Goal: Complete application form

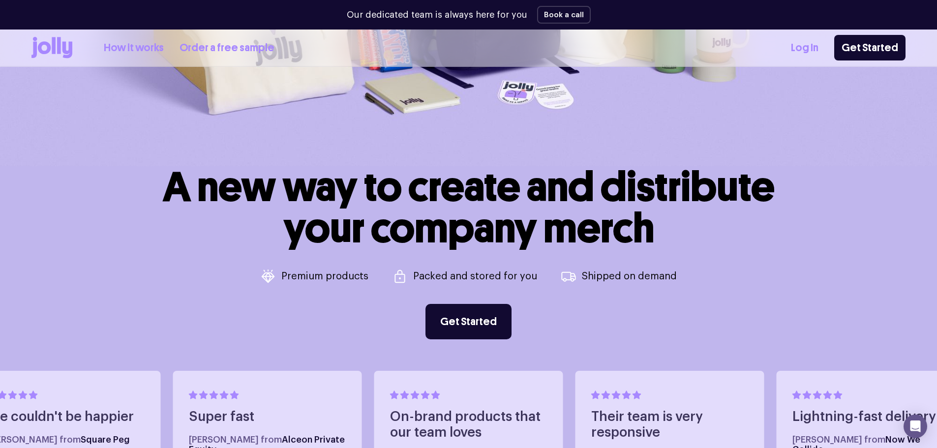
scroll to position [443, 0]
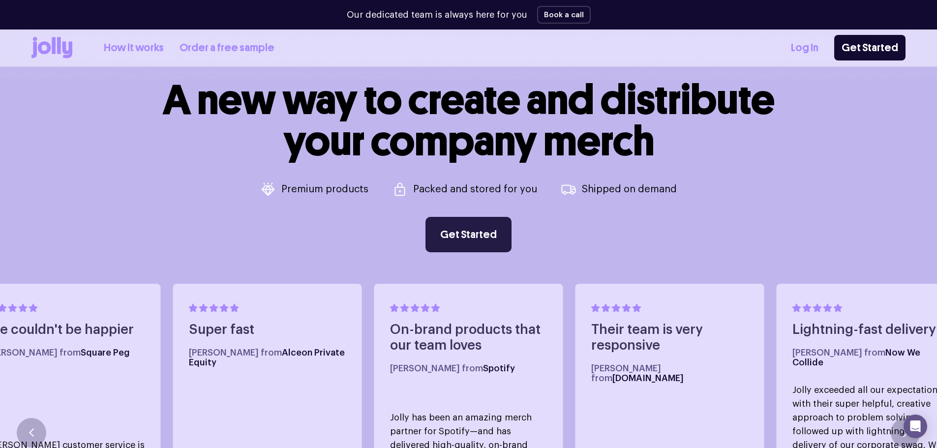
click at [460, 228] on link "Get Started" at bounding box center [469, 234] width 86 height 35
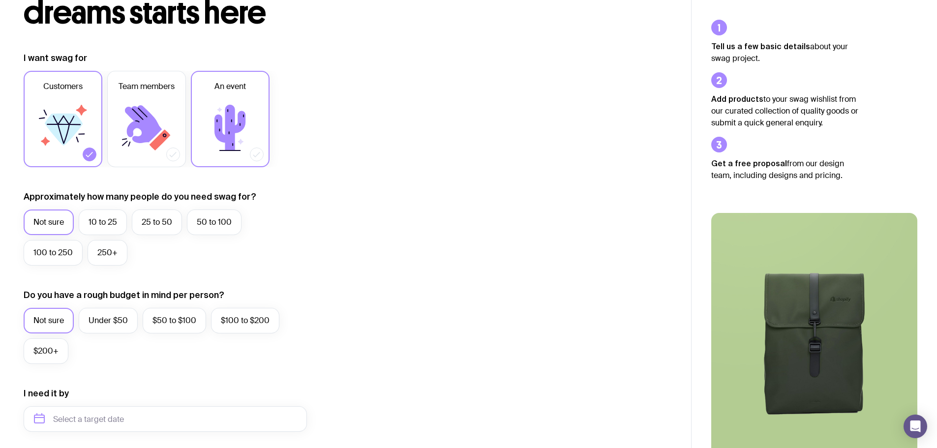
click at [223, 120] on icon at bounding box center [230, 127] width 59 height 59
click at [0, 0] on input "An event" at bounding box center [0, 0] width 0 height 0
click at [86, 153] on icon at bounding box center [90, 155] width 10 height 10
click at [0, 0] on input "Customers" at bounding box center [0, 0] width 0 height 0
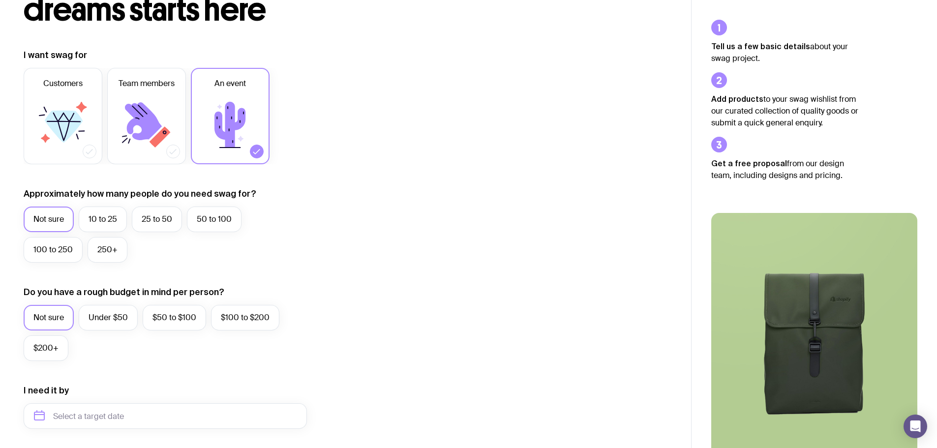
scroll to position [148, 0]
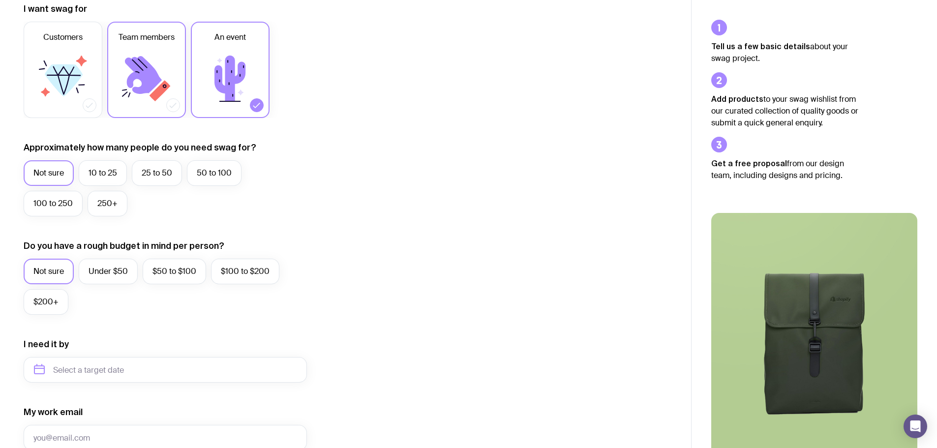
click at [171, 108] on icon at bounding box center [173, 105] width 10 height 10
click at [0, 0] on input "Team members" at bounding box center [0, 0] width 0 height 0
drag, startPoint x: 217, startPoint y: 179, endPoint x: 222, endPoint y: 176, distance: 6.4
click at [217, 179] on label "50 to 100" at bounding box center [214, 173] width 55 height 26
click at [0, 0] on input "50 to 100" at bounding box center [0, 0] width 0 height 0
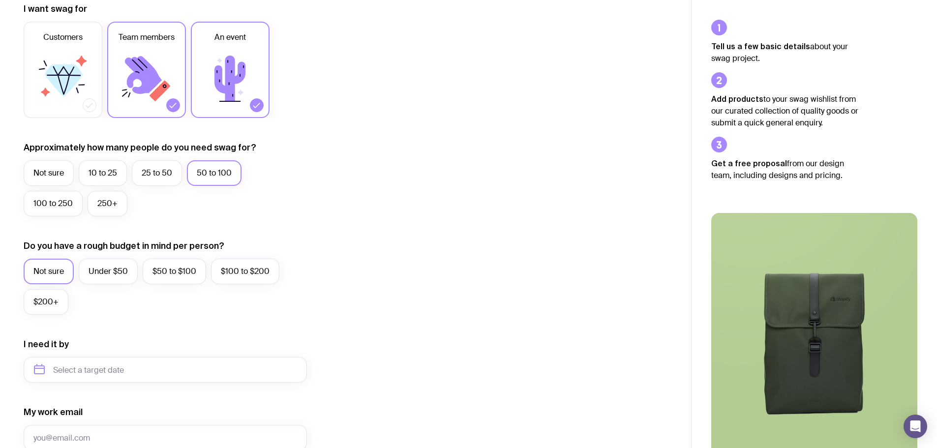
scroll to position [197, 0]
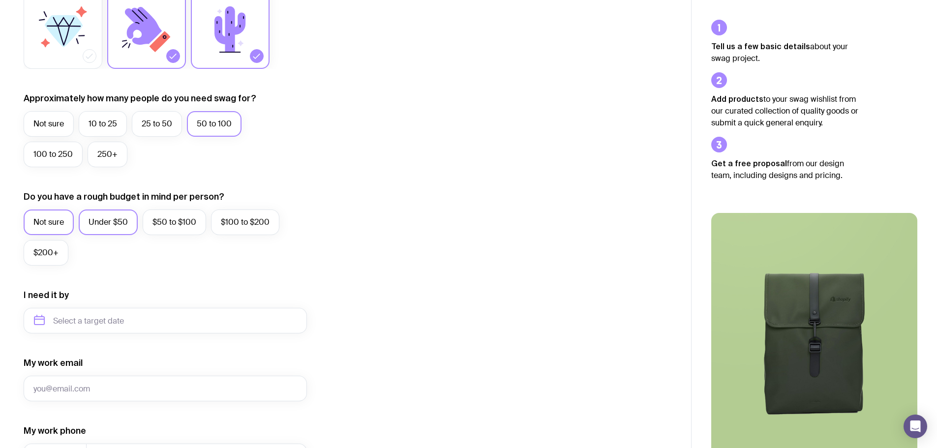
click at [118, 221] on label "Under $50" at bounding box center [108, 223] width 59 height 26
click at [0, 0] on input "Under $50" at bounding box center [0, 0] width 0 height 0
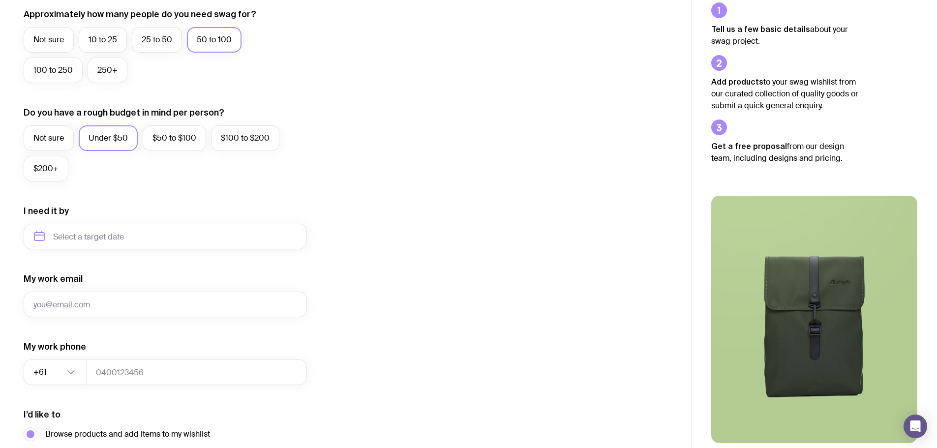
scroll to position [295, 0]
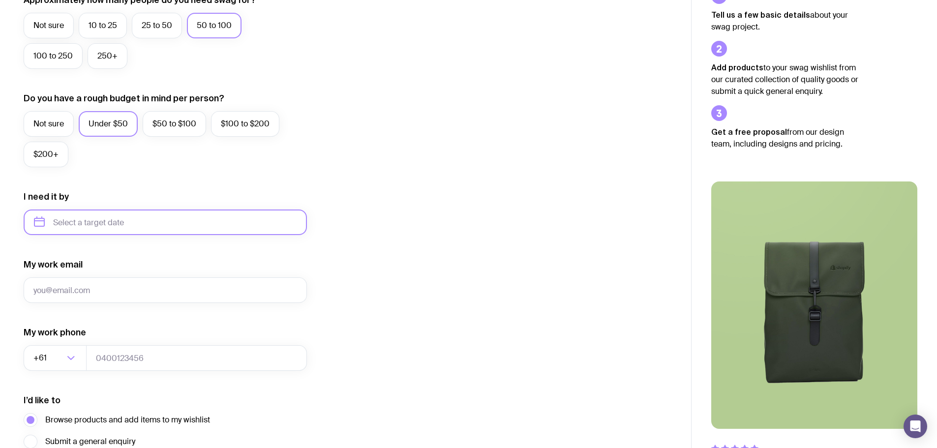
click at [89, 220] on input "text" at bounding box center [165, 223] width 283 height 26
click at [64, 334] on button "Sep" at bounding box center [47, 344] width 36 height 20
type input "[DATE]"
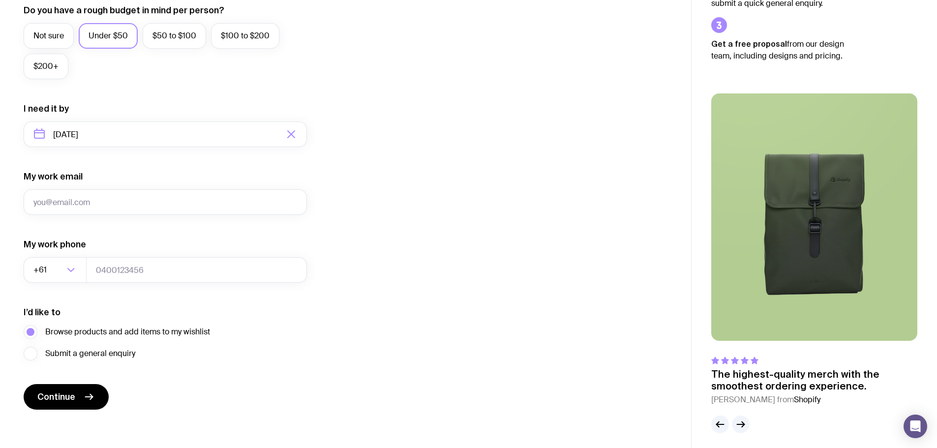
scroll to position [388, 0]
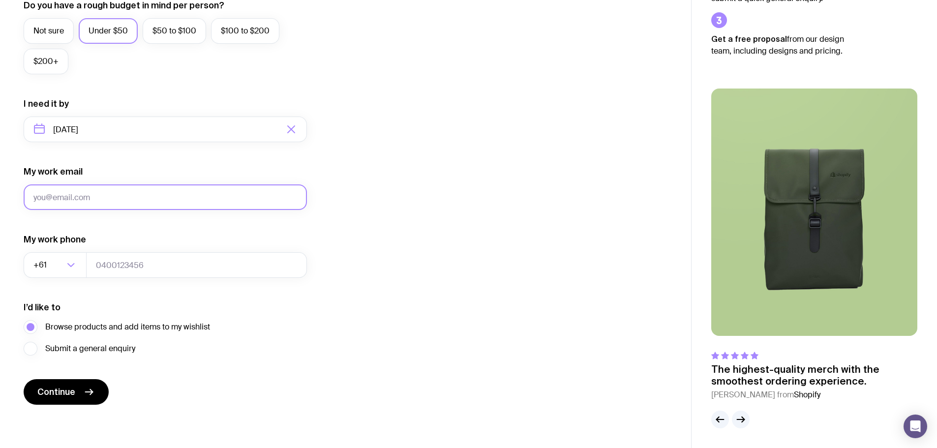
click at [53, 193] on input "My work email" at bounding box center [165, 198] width 283 height 26
type input "[PERSON_NAME][EMAIL_ADDRESS][PERSON_NAME][DOMAIN_NAME]"
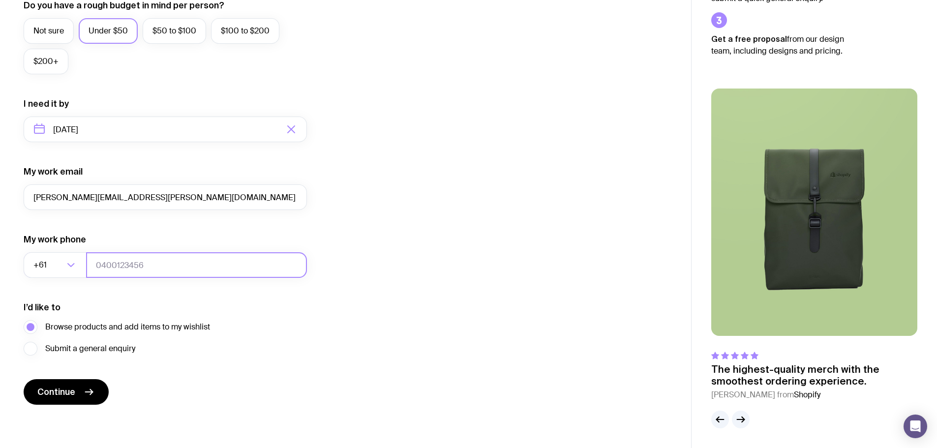
click at [131, 261] on input "tel" at bounding box center [196, 265] width 221 height 26
type input "0402412698"
click at [74, 394] on span "Continue" at bounding box center [56, 392] width 38 height 12
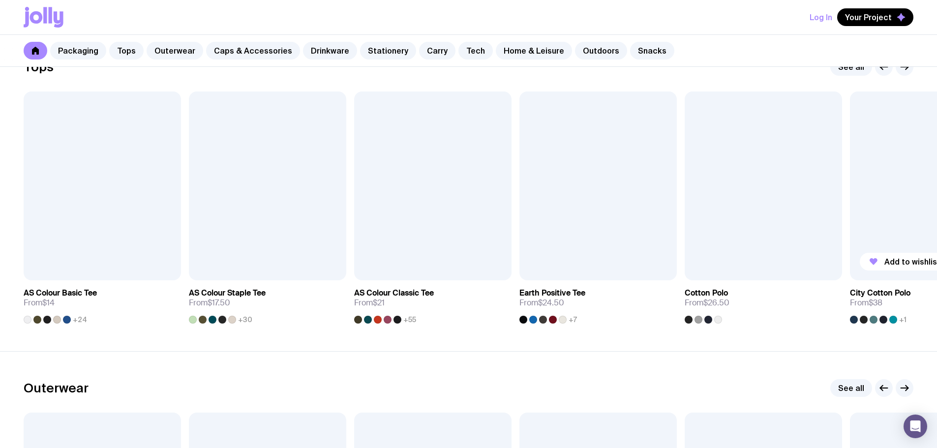
scroll to position [443, 0]
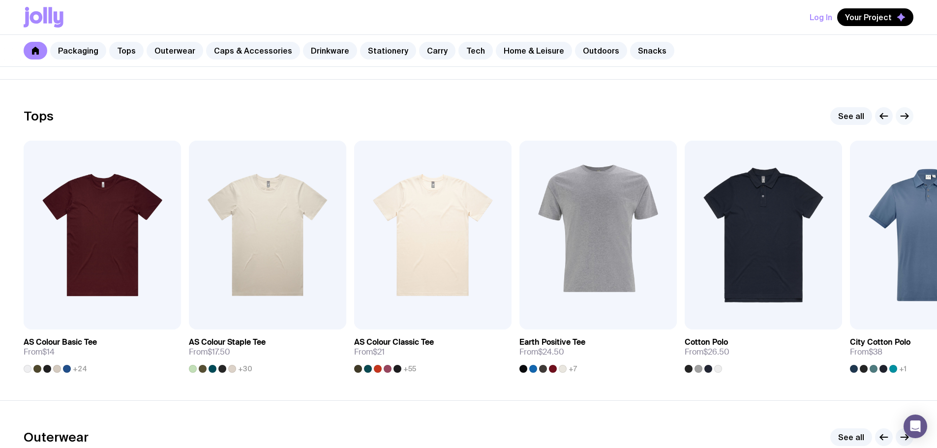
click at [901, 118] on icon "button" at bounding box center [905, 116] width 12 height 12
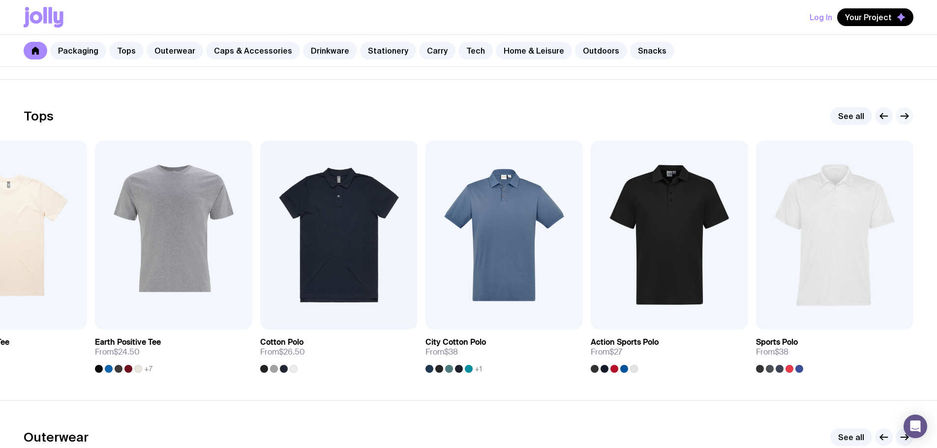
click at [906, 117] on icon "button" at bounding box center [905, 116] width 12 height 12
click at [884, 115] on icon "button" at bounding box center [884, 116] width 12 height 12
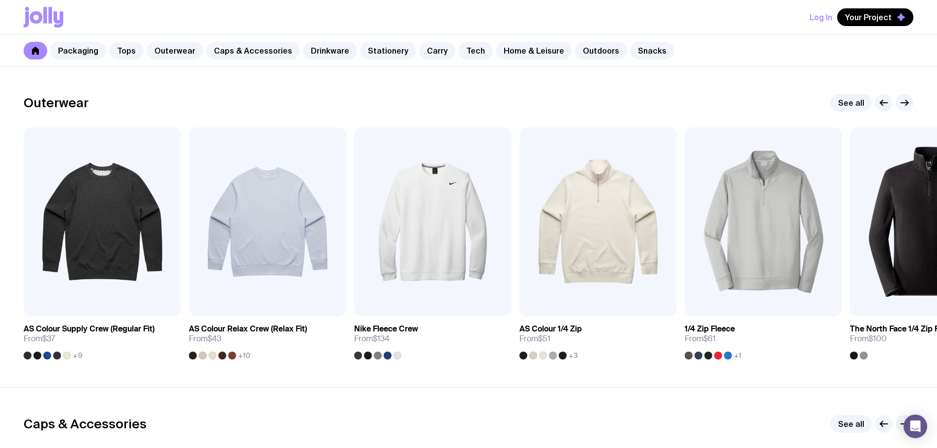
scroll to position [787, 0]
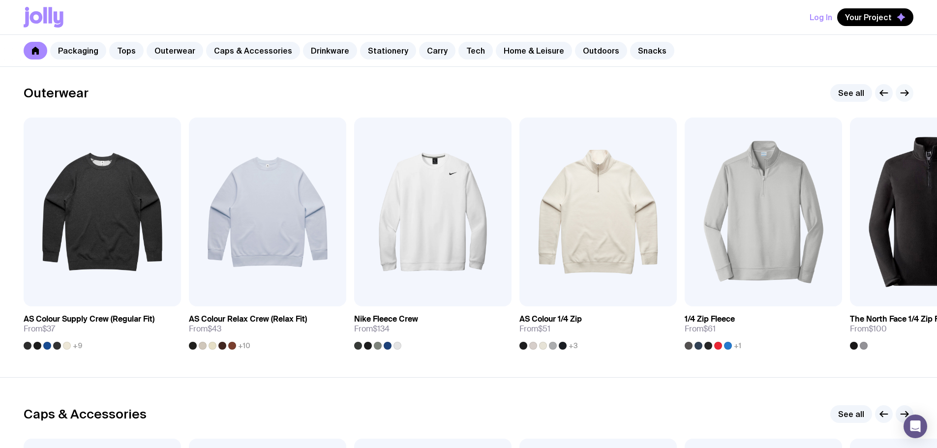
click at [908, 94] on icon "button" at bounding box center [907, 93] width 2 height 5
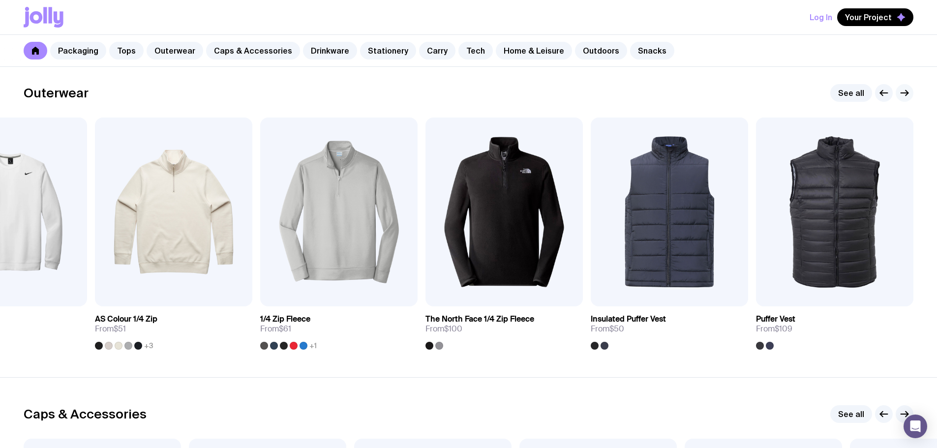
click at [908, 94] on icon "button" at bounding box center [907, 93] width 2 height 5
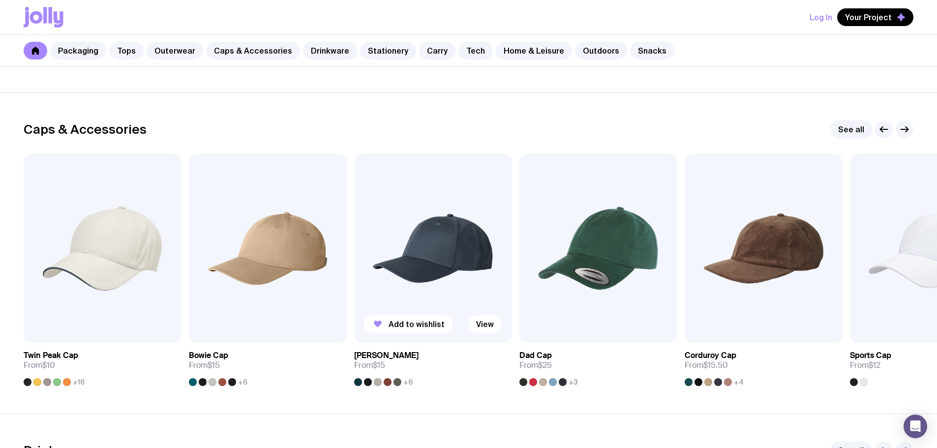
scroll to position [1082, 0]
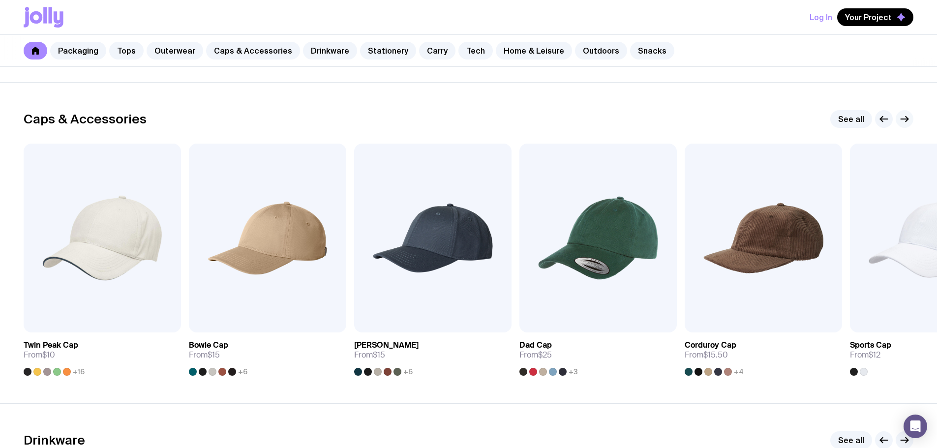
click at [905, 116] on icon "button" at bounding box center [905, 119] width 12 height 12
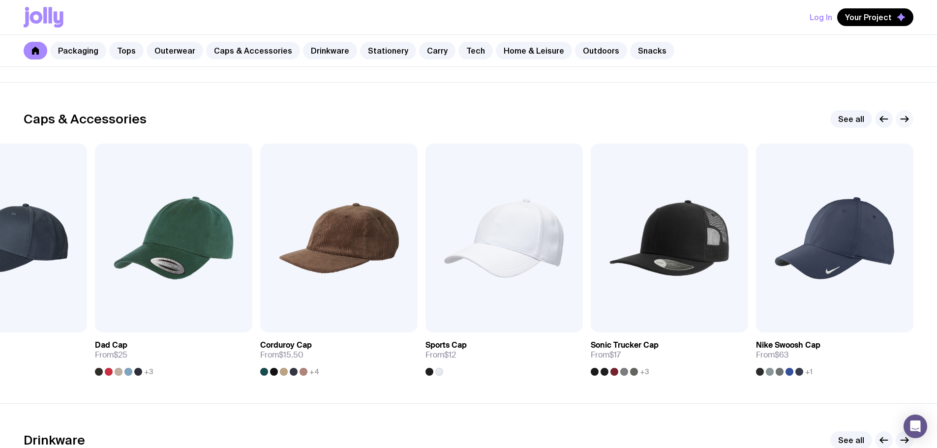
click at [905, 116] on icon "button" at bounding box center [905, 119] width 12 height 12
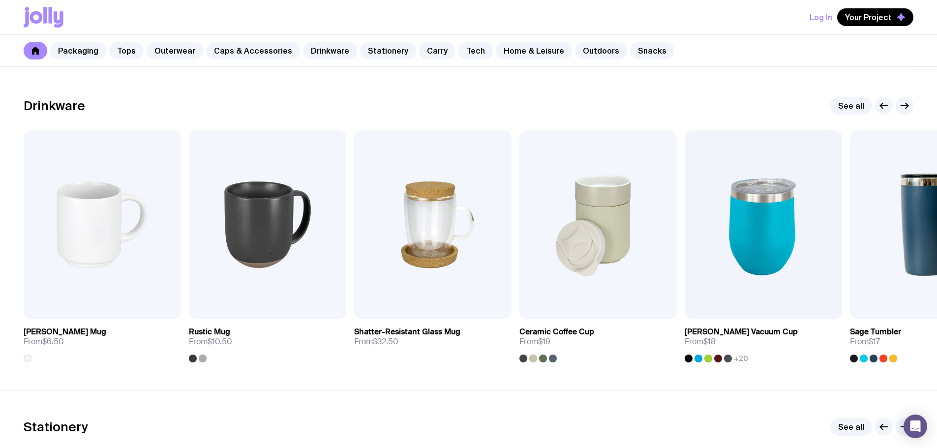
scroll to position [1427, 0]
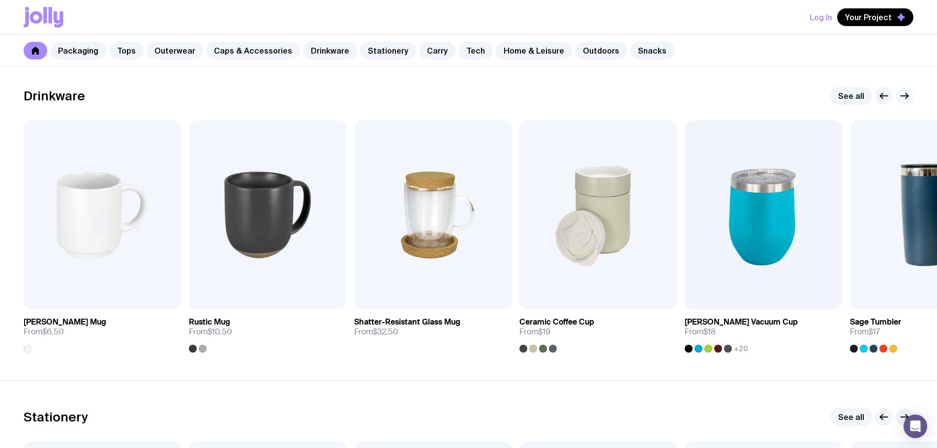
click at [902, 93] on icon "button" at bounding box center [905, 96] width 12 height 12
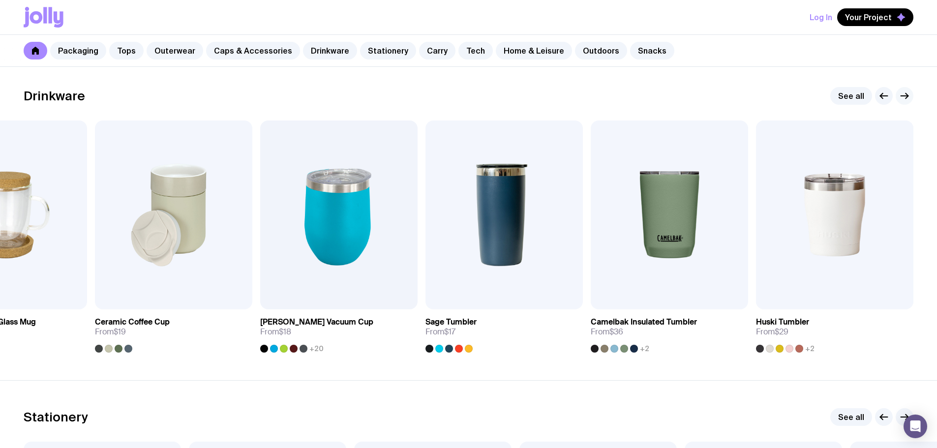
click at [906, 94] on icon "button" at bounding box center [907, 95] width 2 height 5
click at [884, 96] on icon "button" at bounding box center [884, 96] width 12 height 12
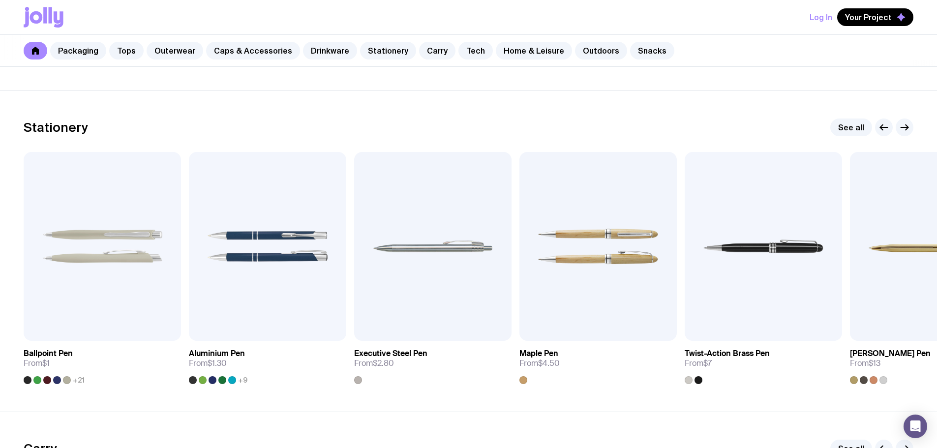
scroll to position [1771, 0]
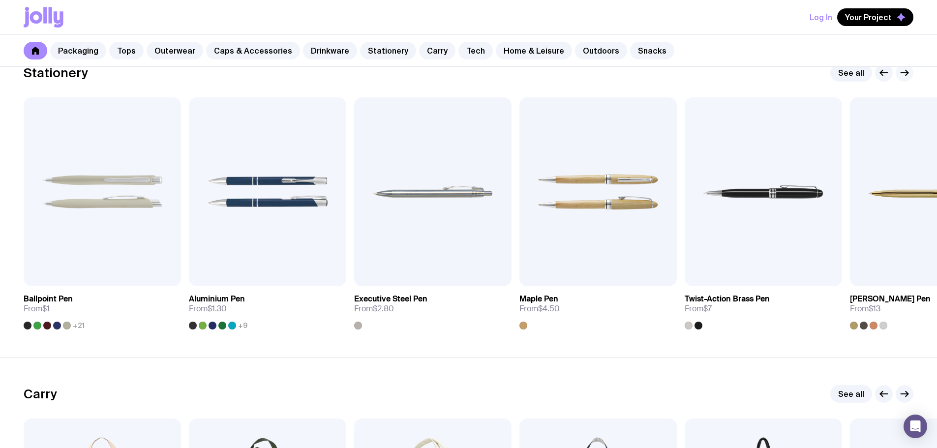
click at [909, 72] on icon "button" at bounding box center [905, 73] width 12 height 12
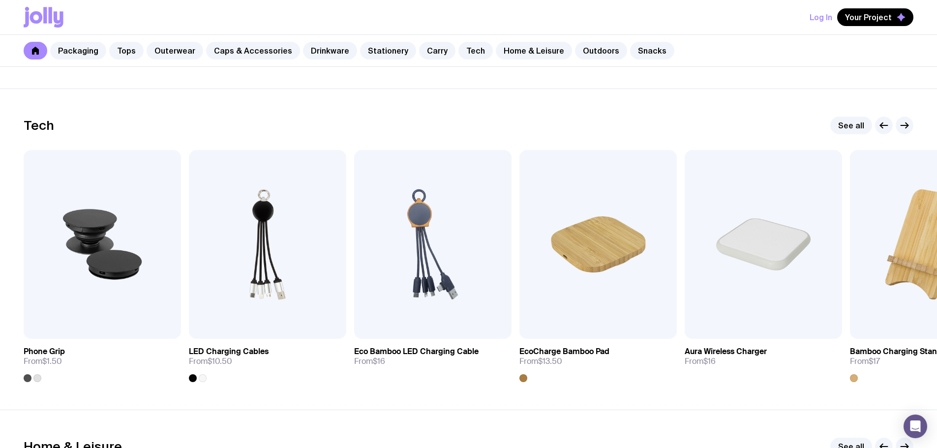
scroll to position [2362, 0]
click at [904, 123] on icon "button" at bounding box center [905, 125] width 12 height 12
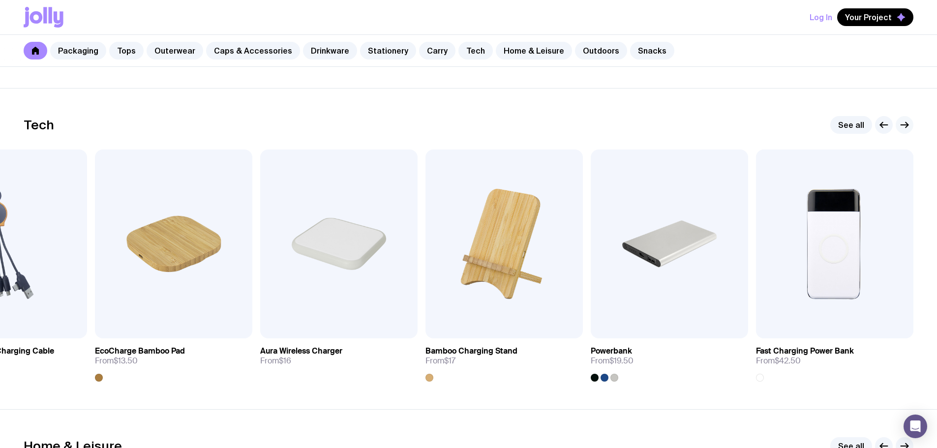
click at [904, 123] on icon "button" at bounding box center [905, 125] width 12 height 12
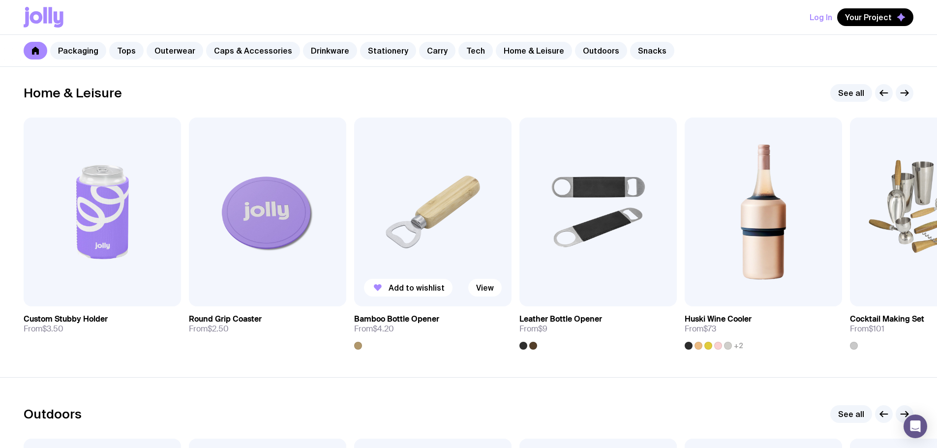
scroll to position [2706, 0]
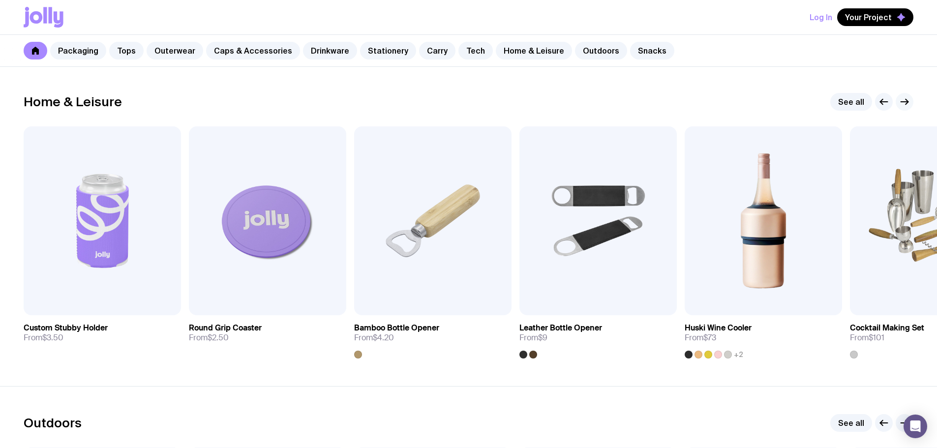
click at [910, 103] on icon "button" at bounding box center [905, 102] width 12 height 12
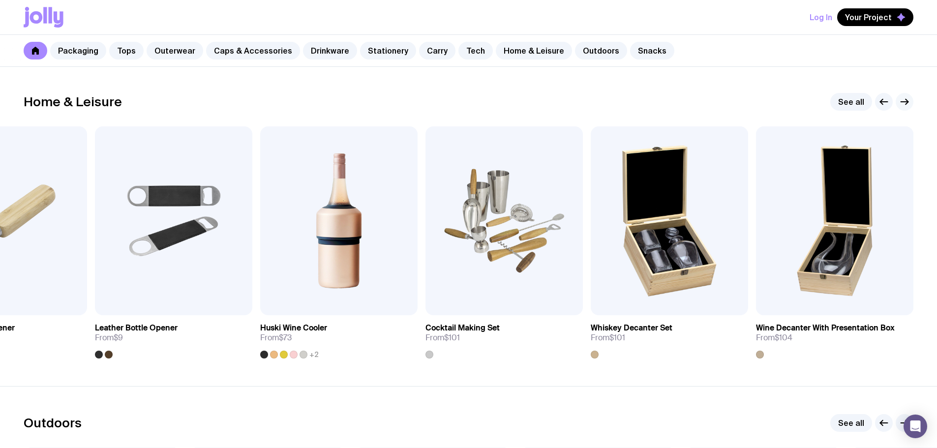
click at [910, 103] on icon "button" at bounding box center [905, 102] width 12 height 12
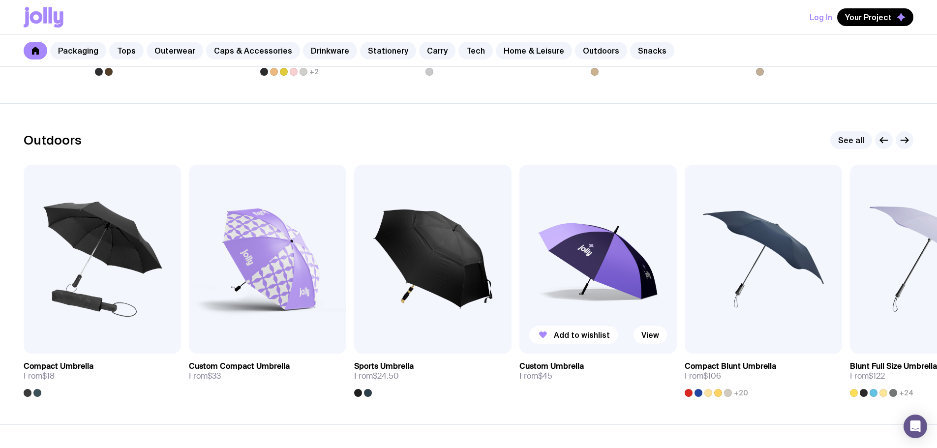
scroll to position [3001, 0]
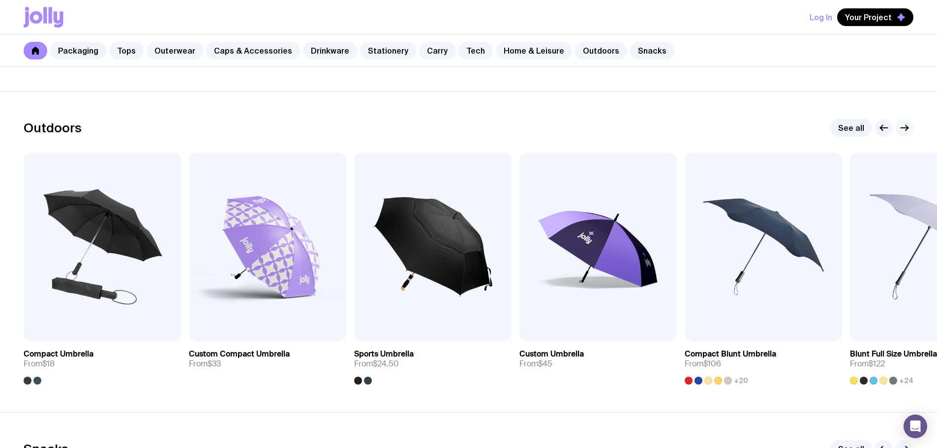
click at [906, 127] on icon "button" at bounding box center [905, 128] width 12 height 12
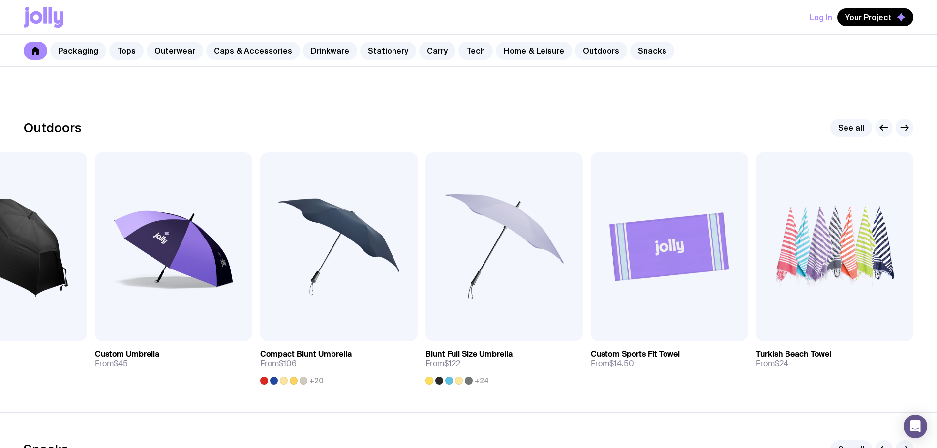
click at [882, 125] on icon "button" at bounding box center [884, 128] width 12 height 12
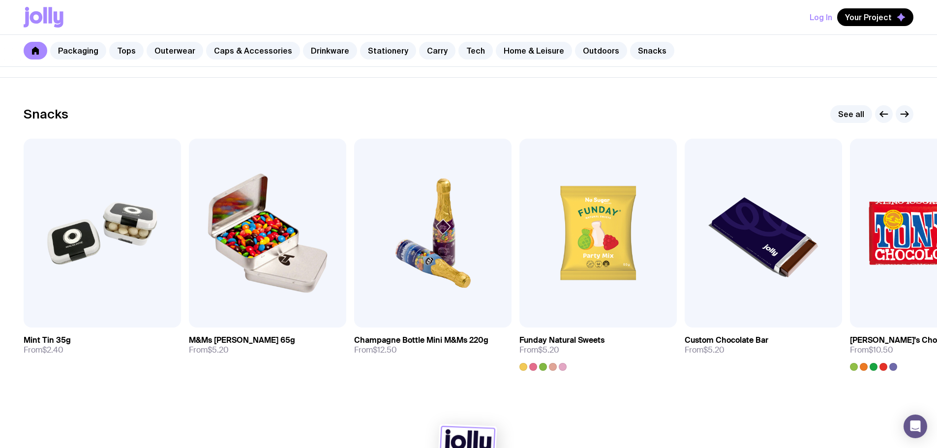
scroll to position [3395, 0]
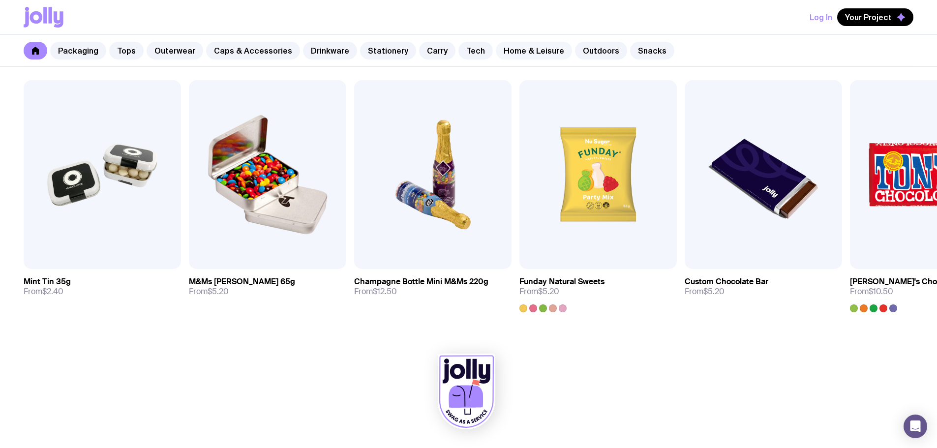
click at [512, 49] on link "Home & Leisure" at bounding box center [534, 51] width 76 height 18
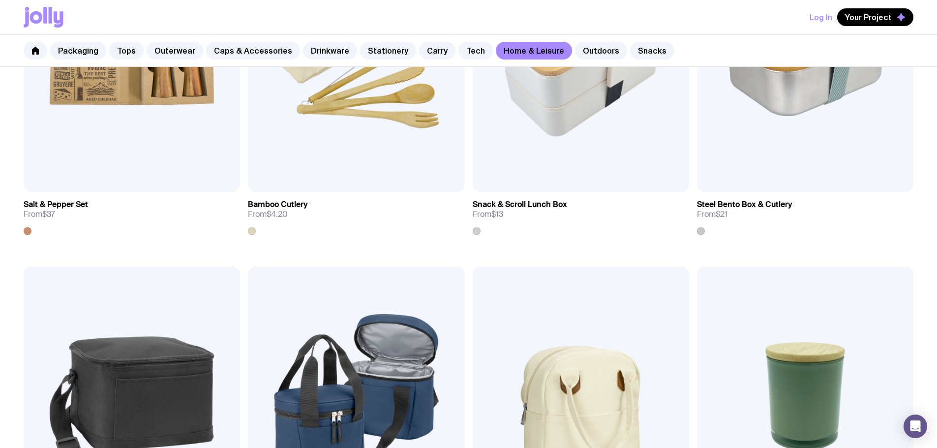
scroll to position [1414, 0]
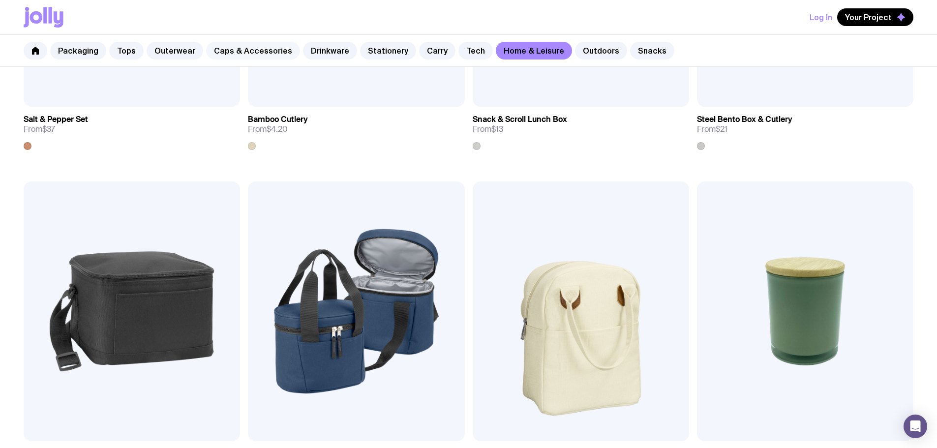
click at [249, 49] on link "Caps & Accessories" at bounding box center [253, 51] width 94 height 18
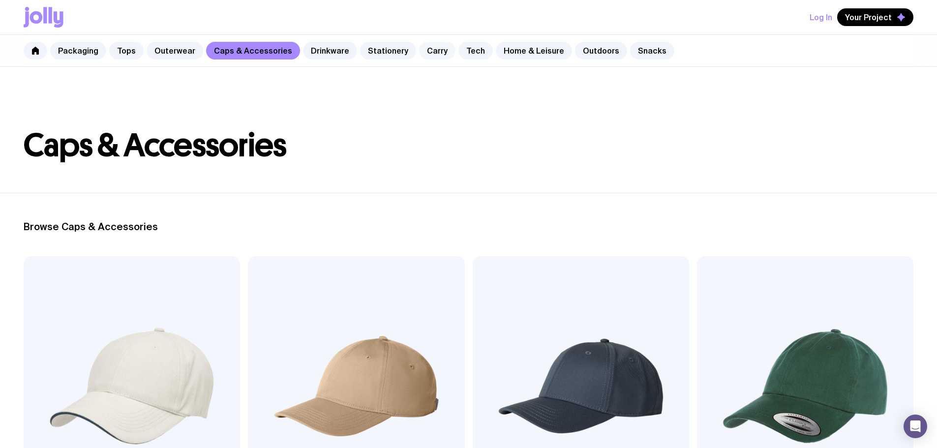
click at [430, 46] on link "Carry" at bounding box center [437, 51] width 36 height 18
